Goal: Find specific page/section: Find specific page/section

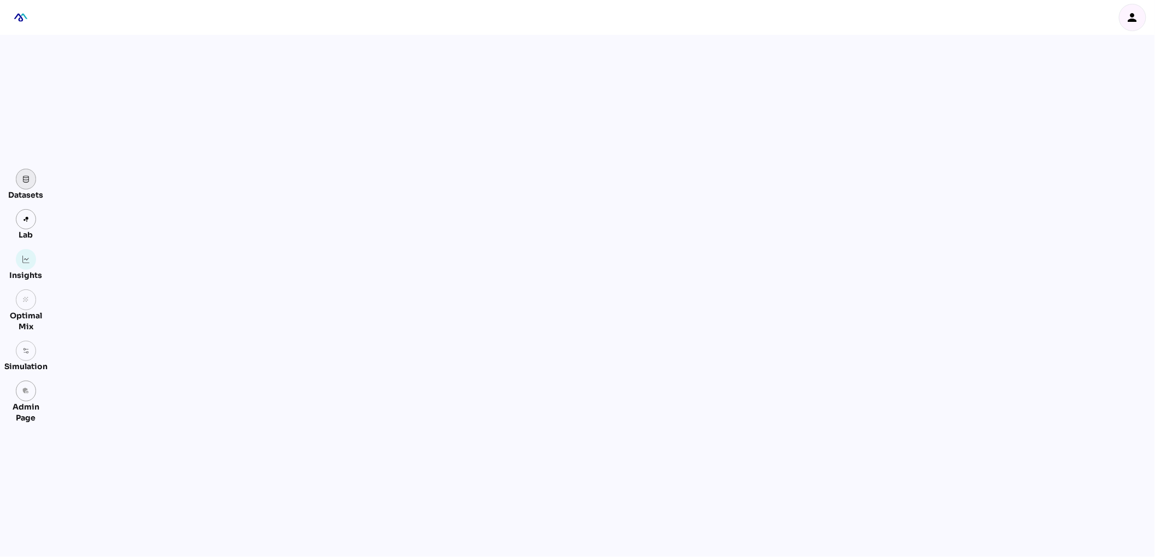
click at [30, 179] on link at bounding box center [26, 179] width 21 height 21
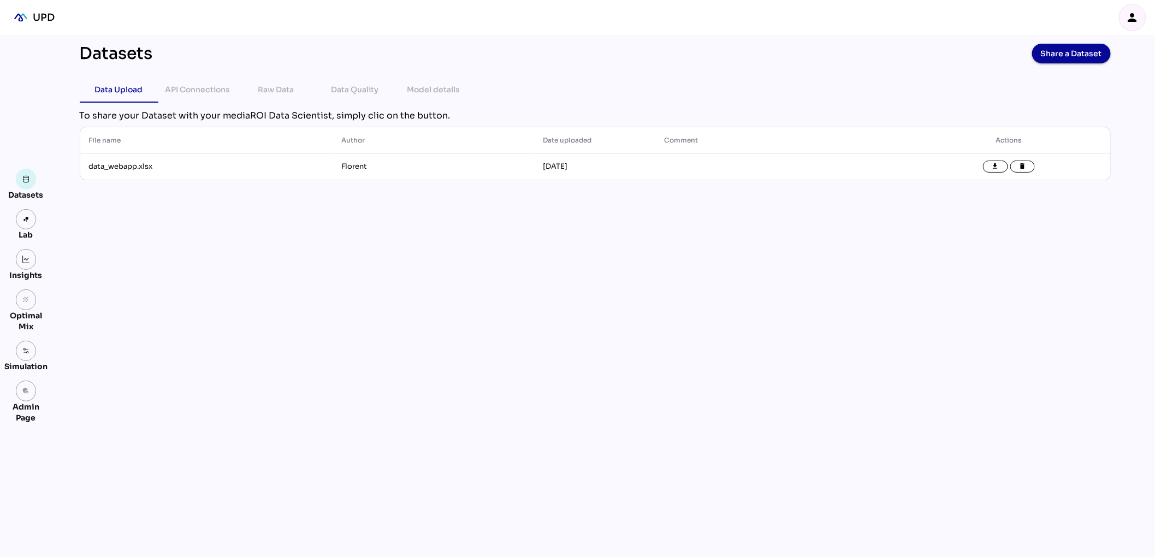
click at [1140, 19] on div "person" at bounding box center [1133, 17] width 26 height 26
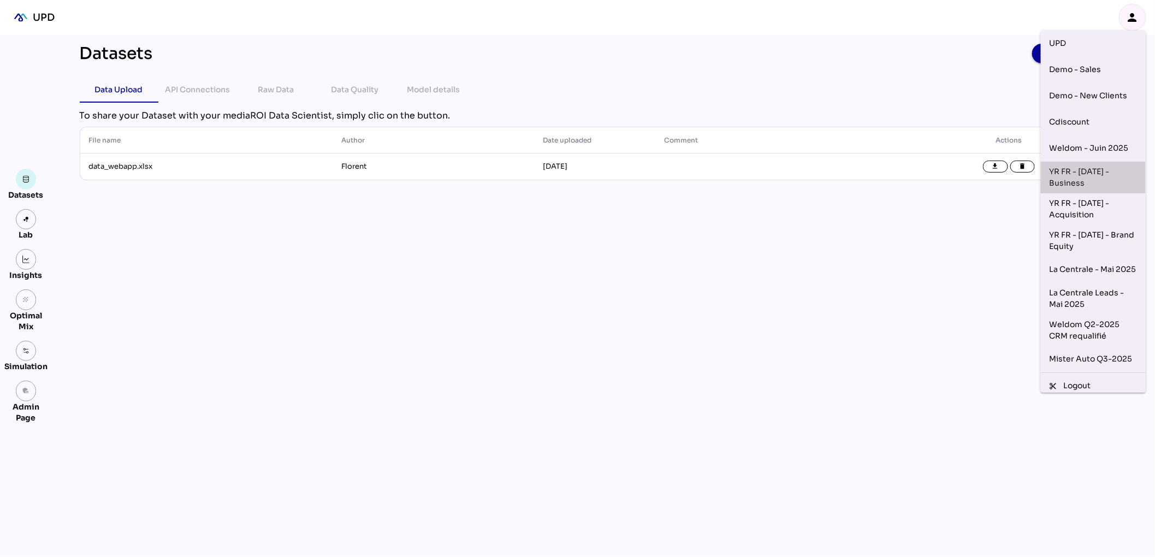
click at [1063, 184] on div "YR FR - [DATE] - Business" at bounding box center [1093, 177] width 87 height 23
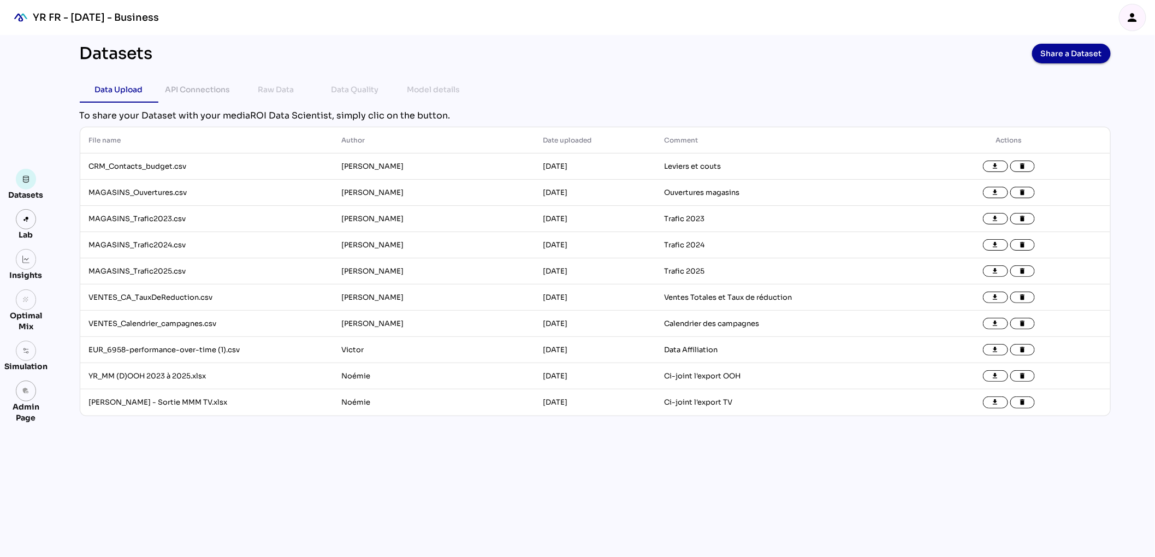
click at [1138, 21] on icon "person" at bounding box center [1132, 17] width 13 height 13
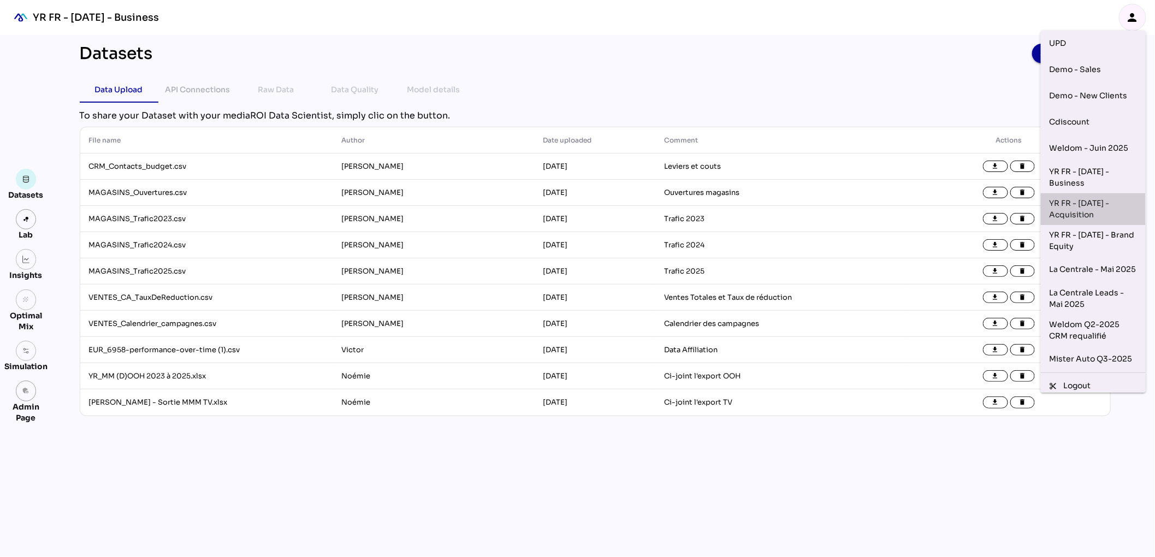
click at [1090, 210] on div "YR FR - [DATE] - Acquisition" at bounding box center [1093, 209] width 87 height 23
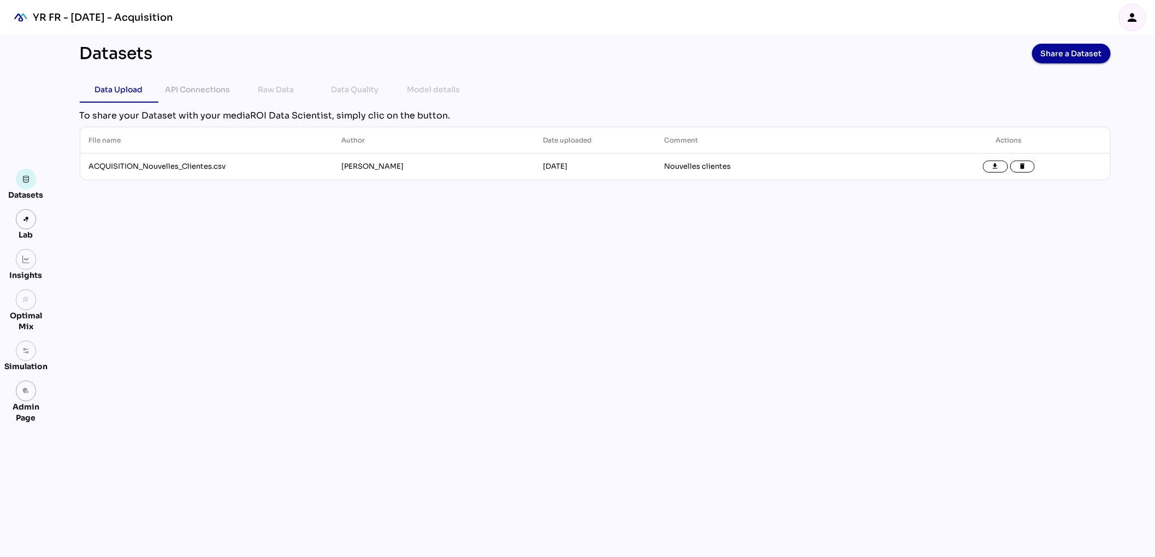
click at [1137, 20] on icon "person" at bounding box center [1132, 17] width 13 height 13
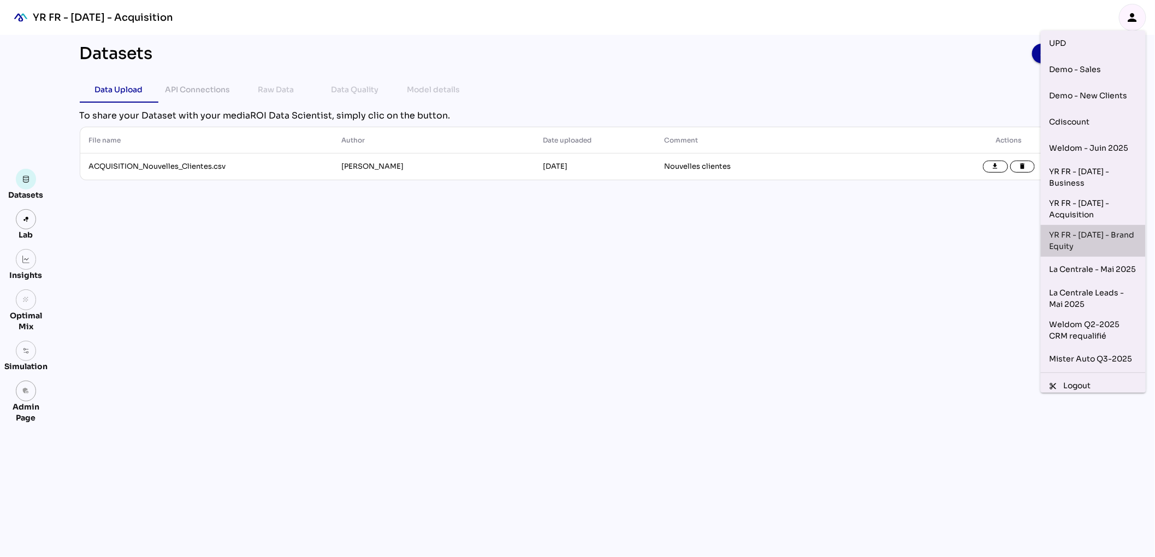
click at [1114, 237] on div "YR FR - [DATE] - Brand Equity" at bounding box center [1093, 240] width 87 height 23
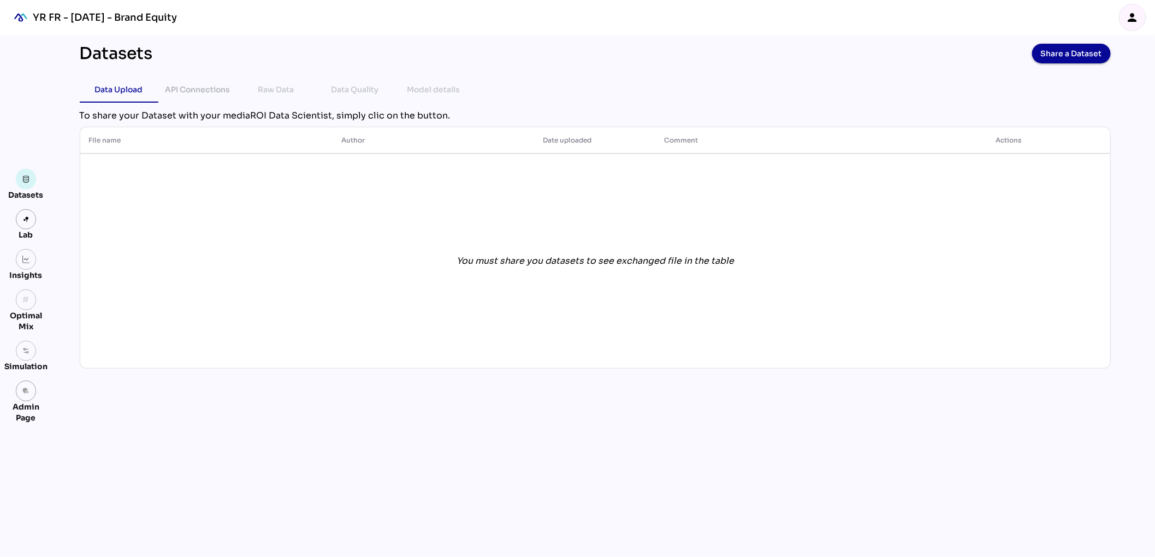
click at [1132, 24] on div "person" at bounding box center [1133, 17] width 26 height 26
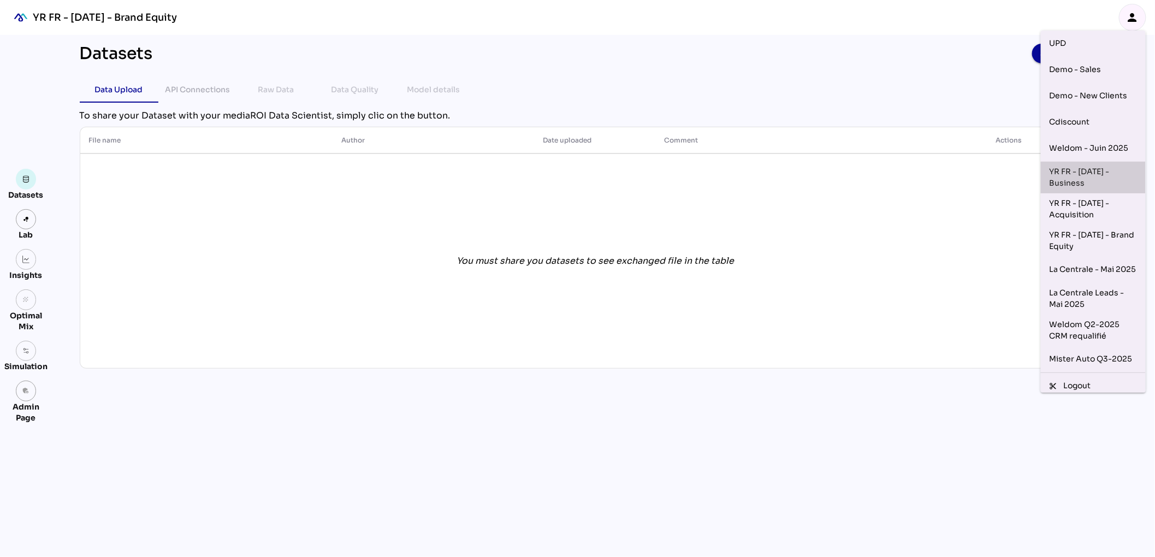
click at [1127, 180] on div "YR FR - [DATE] - Business" at bounding box center [1093, 177] width 87 height 23
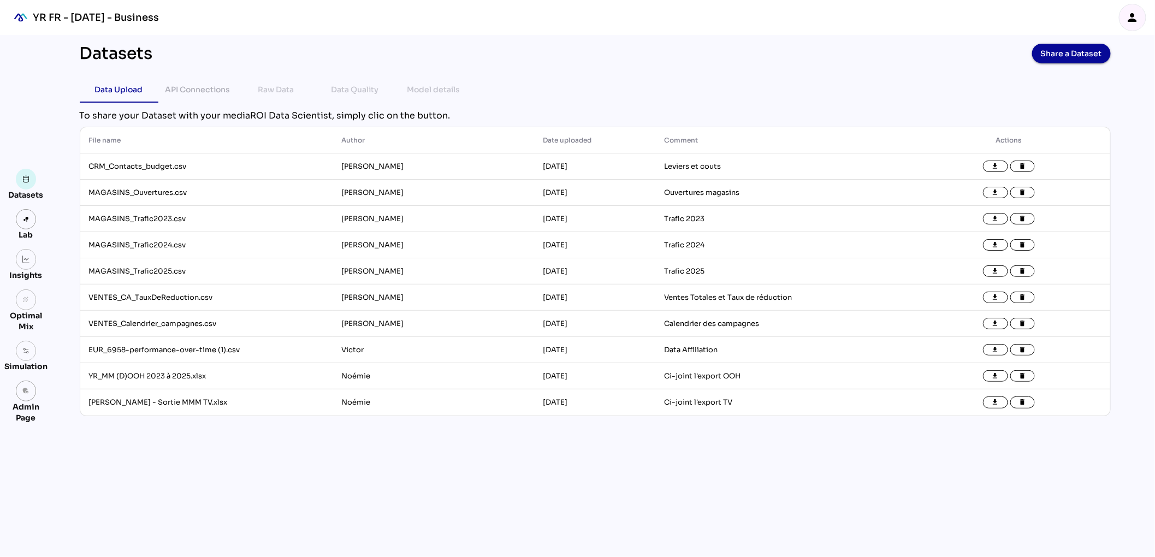
click at [737, 74] on div "Datasets Share a Dataset Data Upload API Connections Raw Data Data Quality Mode…" at bounding box center [595, 296] width 1049 height 522
